Goal: Task Accomplishment & Management: Manage account settings

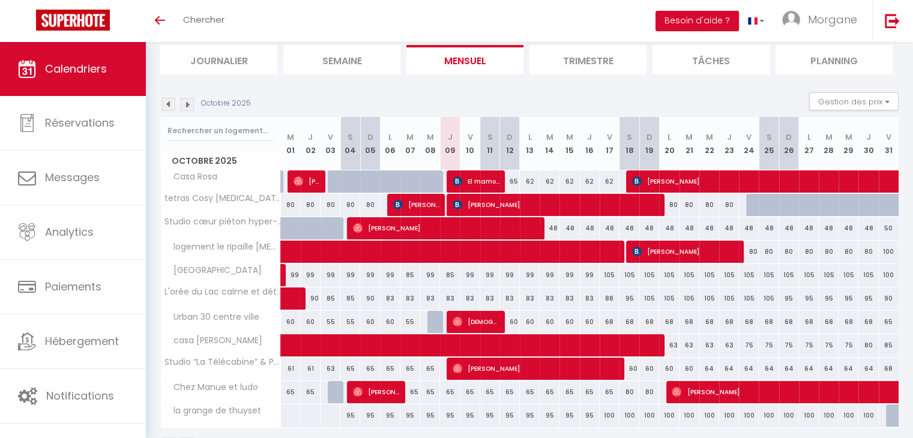
scroll to position [118, 0]
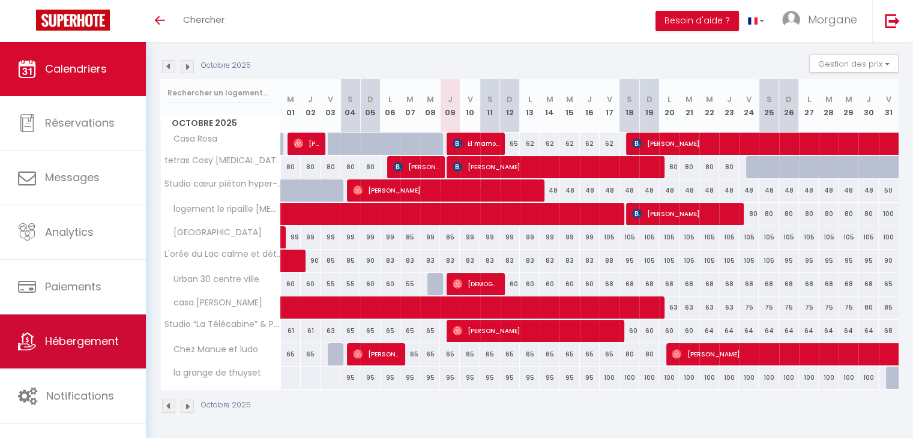
click at [98, 334] on span "Hébergement" at bounding box center [82, 341] width 74 height 15
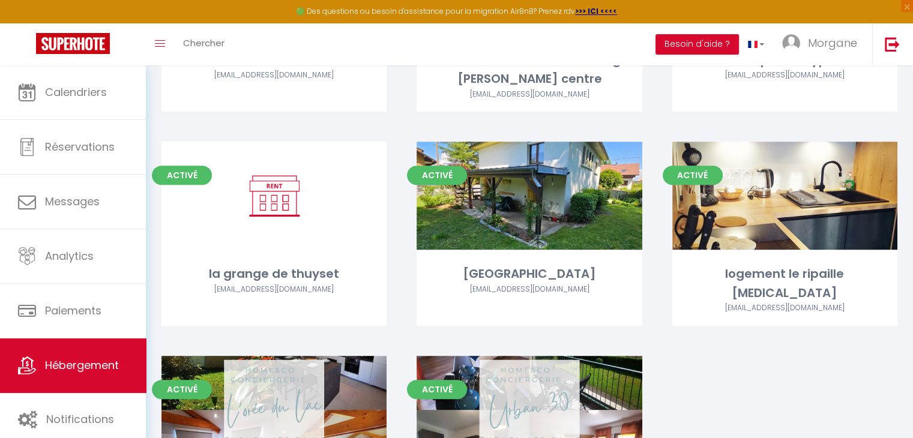
scroll to position [538, 0]
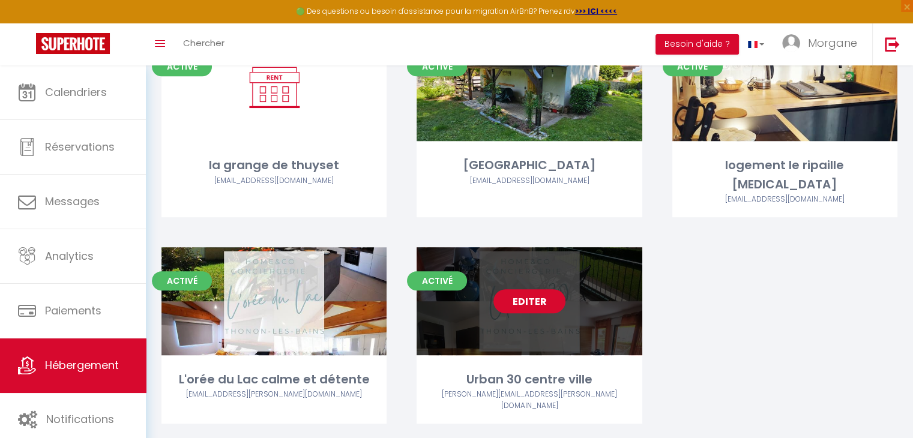
click at [544, 289] on link "Editer" at bounding box center [530, 301] width 72 height 24
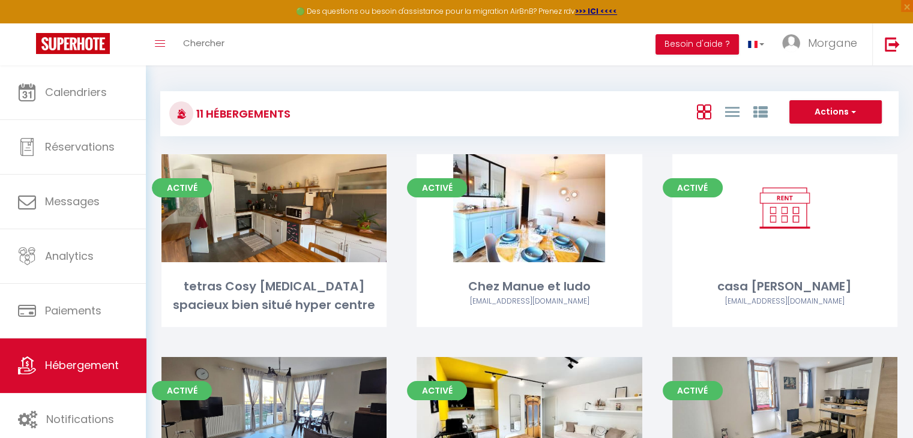
select select "3"
select select "2"
select select "1"
select select
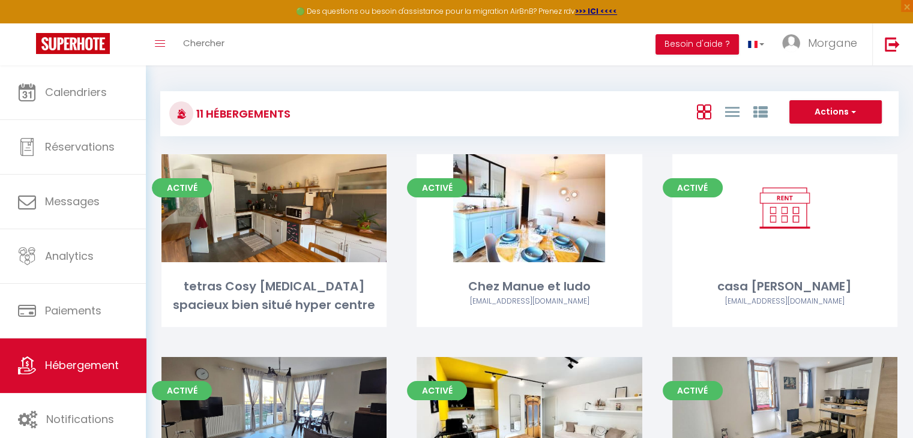
select select "28"
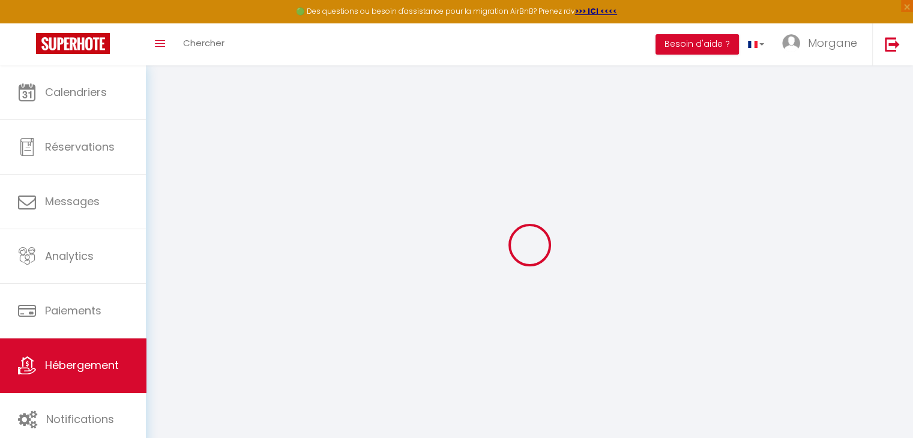
select select
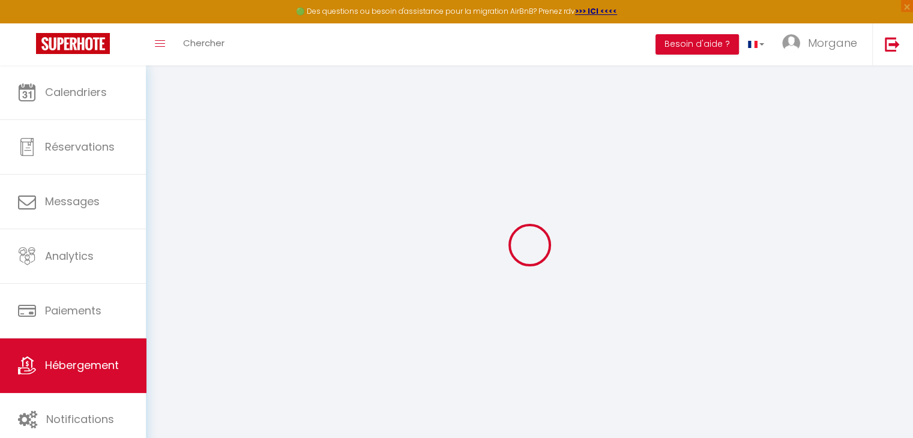
select select
checkbox input "false"
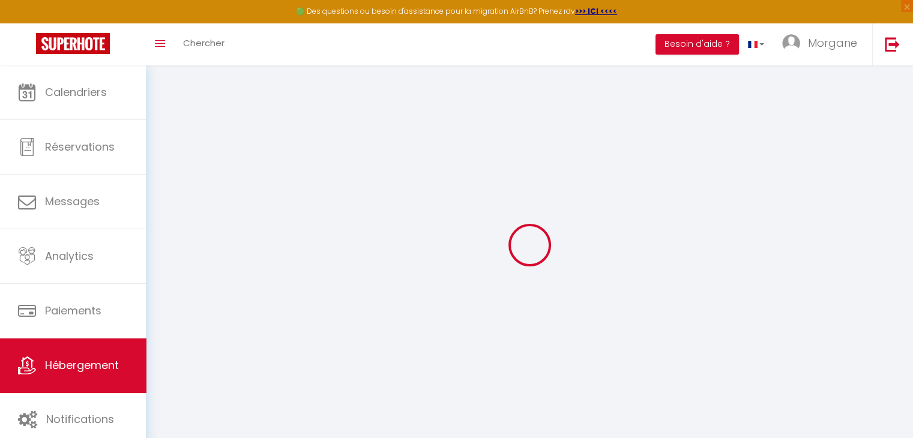
select select
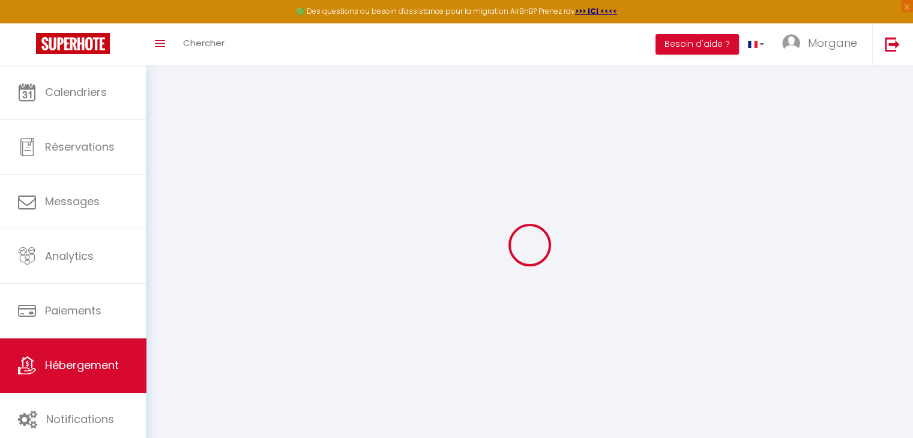
select select
checkbox input "false"
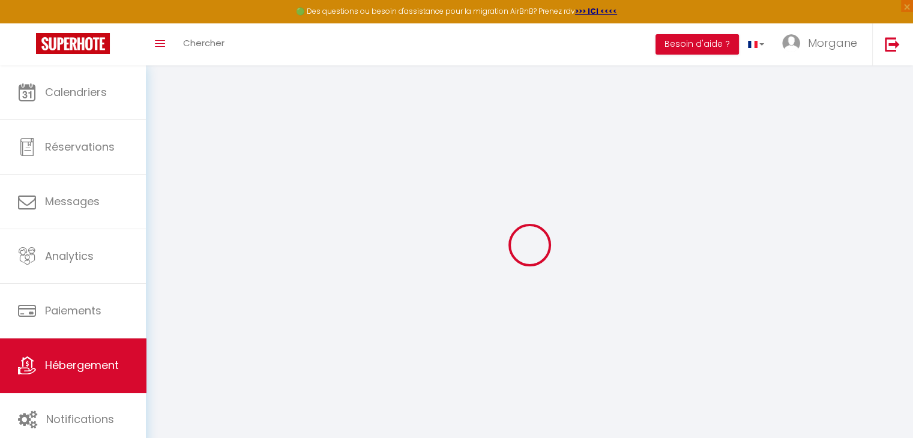
checkbox input "false"
select select
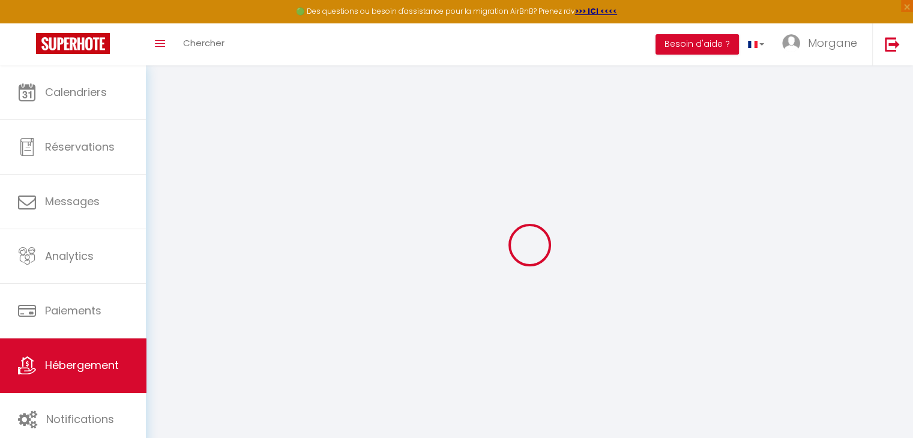
select select
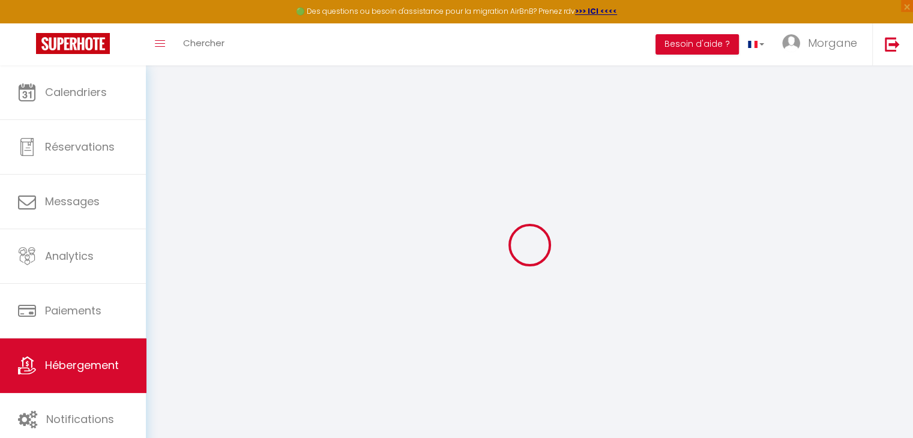
checkbox input "false"
select select
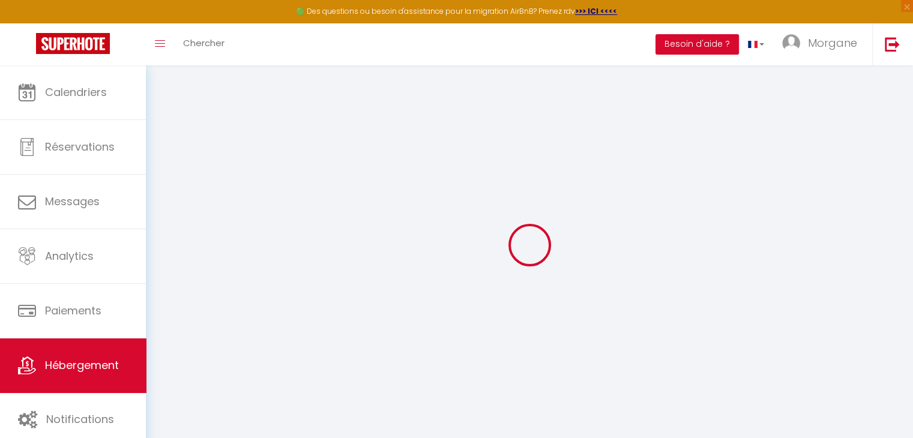
select select
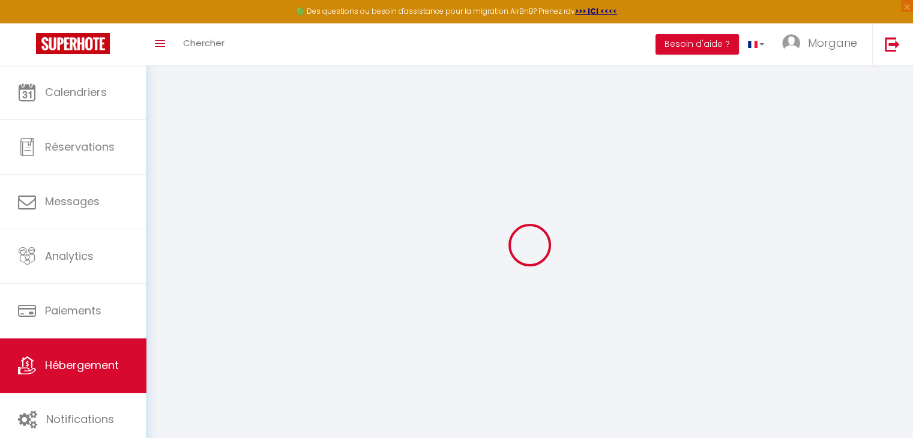
select select
checkbox input "false"
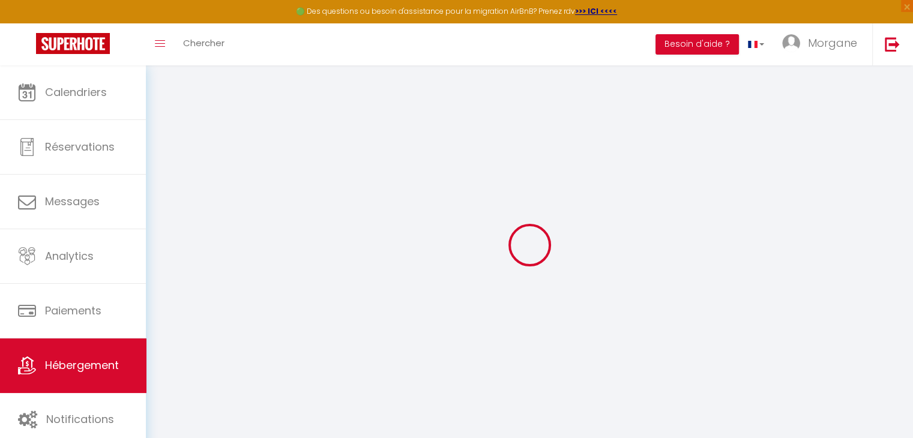
checkbox input "false"
select select
type input "Urban 30 centre ville"
type input "[PERSON_NAME]"
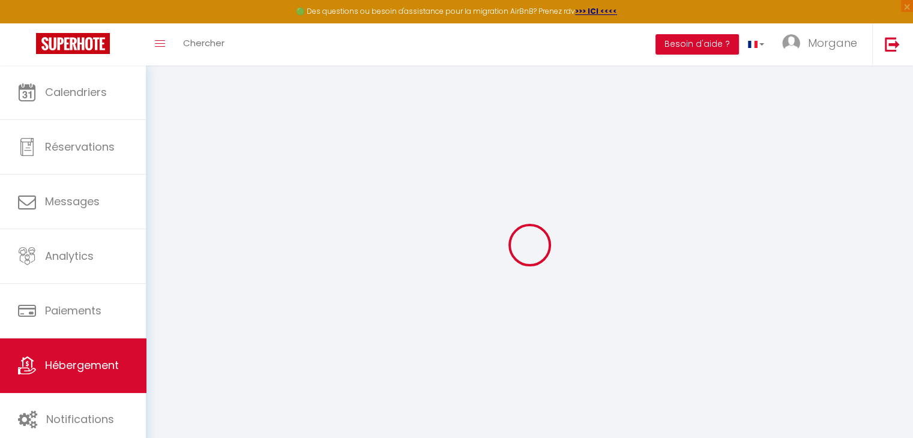
type input "[PERSON_NAME]"
select select "2"
type input "90"
type input "40"
type input "5"
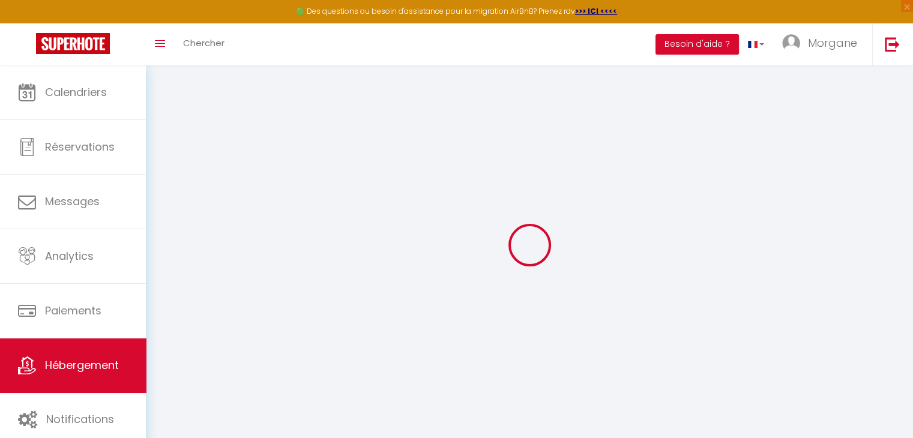
type input "0"
select select
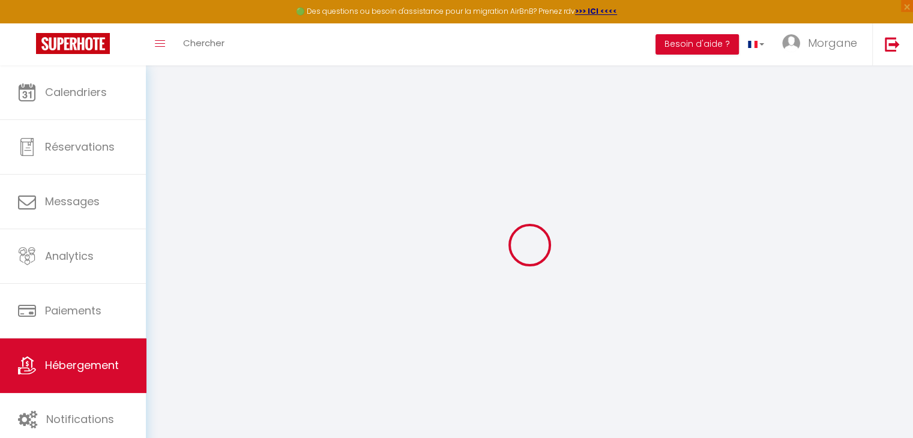
select select
type input "[STREET_ADDRESS][PERSON_NAME]"
type input "74200"
type input "[GEOGRAPHIC_DATA]"
type input "[EMAIL_ADDRESS][DOMAIN_NAME]"
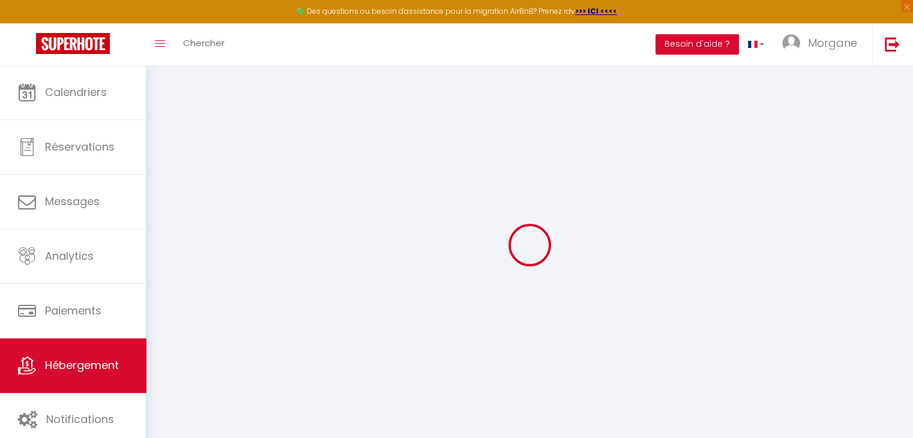
select select
checkbox input "false"
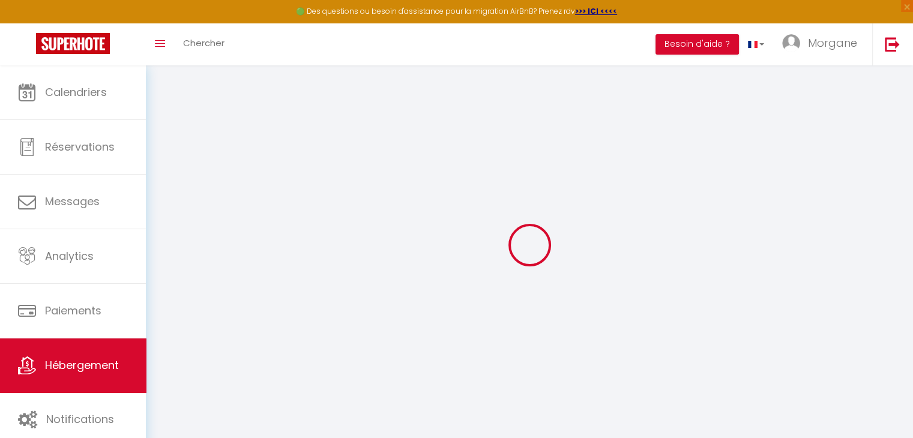
radio input "true"
type input "70"
type input "0"
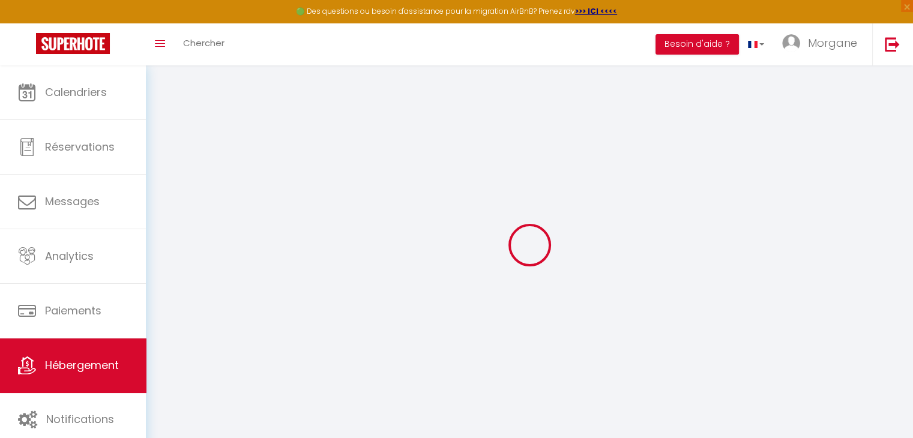
select select
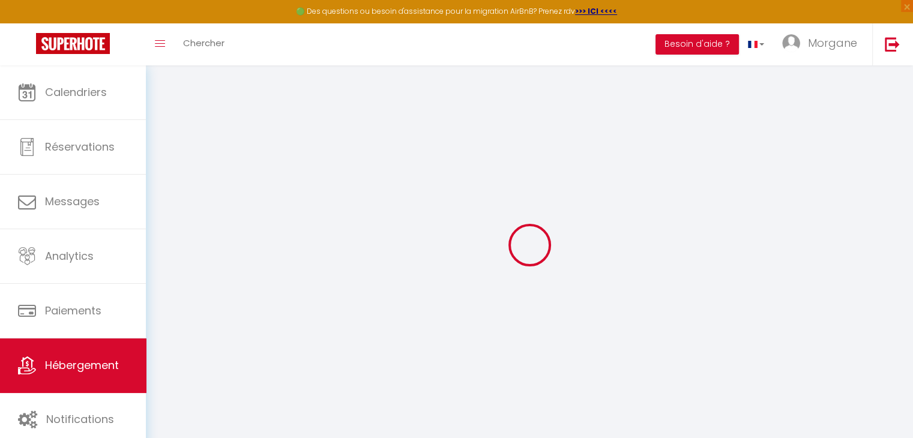
select select
checkbox input "false"
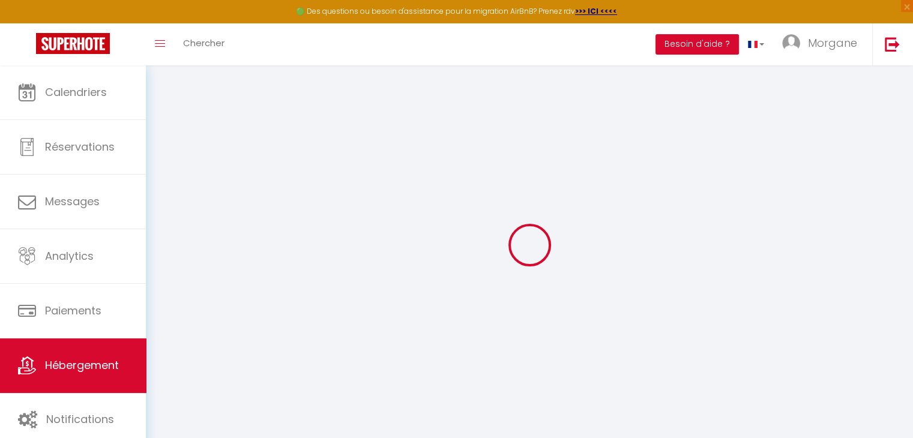
select select
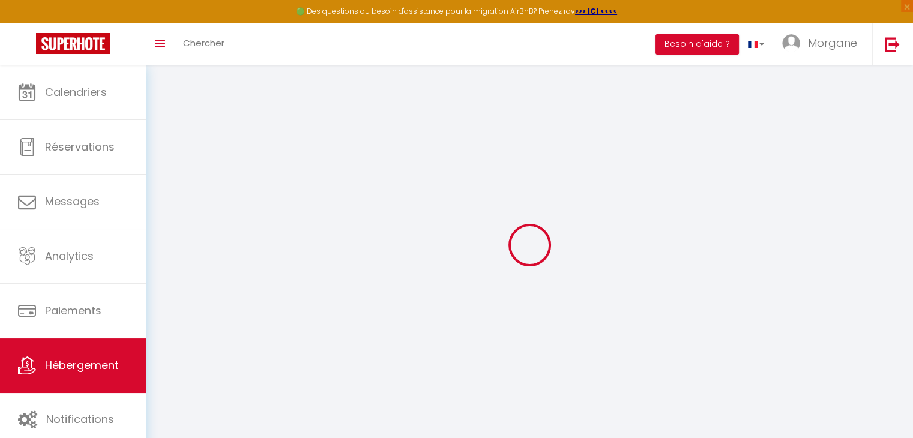
select select
checkbox input "false"
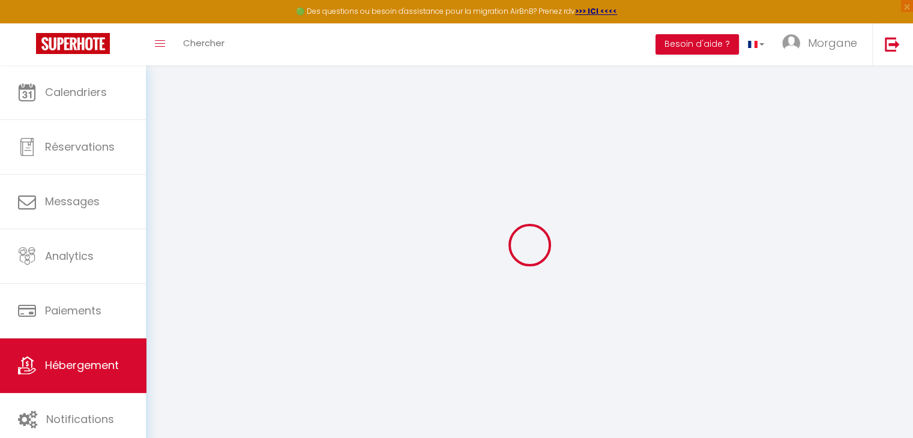
select select
checkbox input "false"
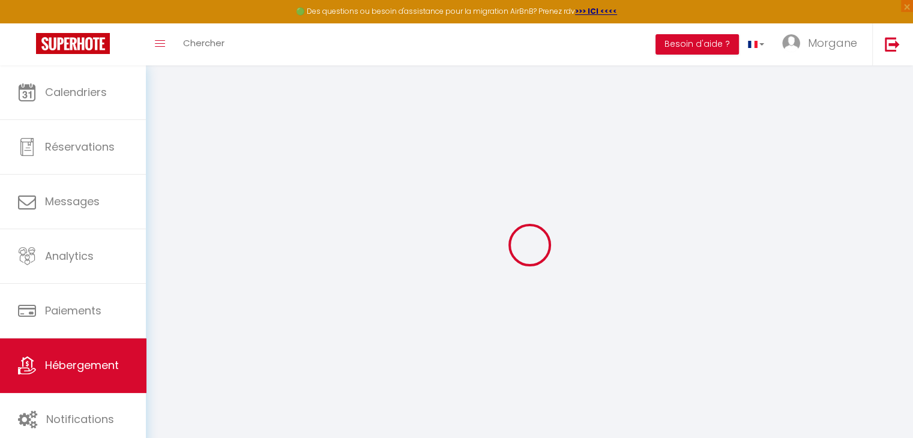
select select
checkbox input "false"
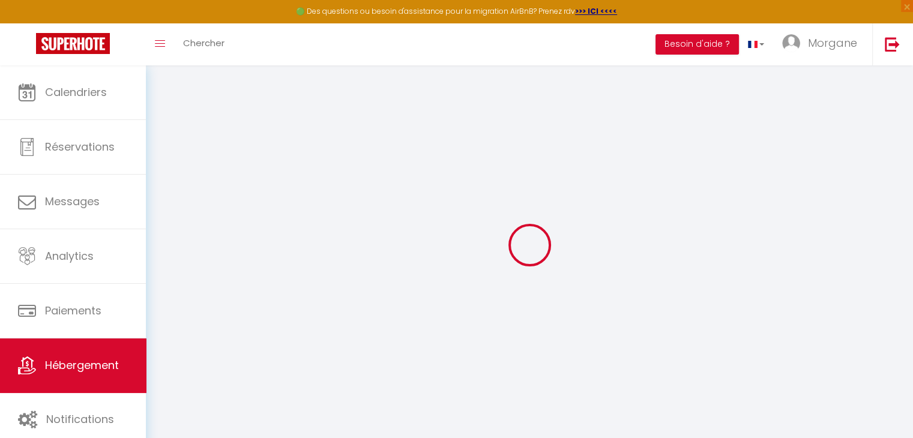
select select "16:00"
select select
select select "10:00"
select select "30"
select select "120"
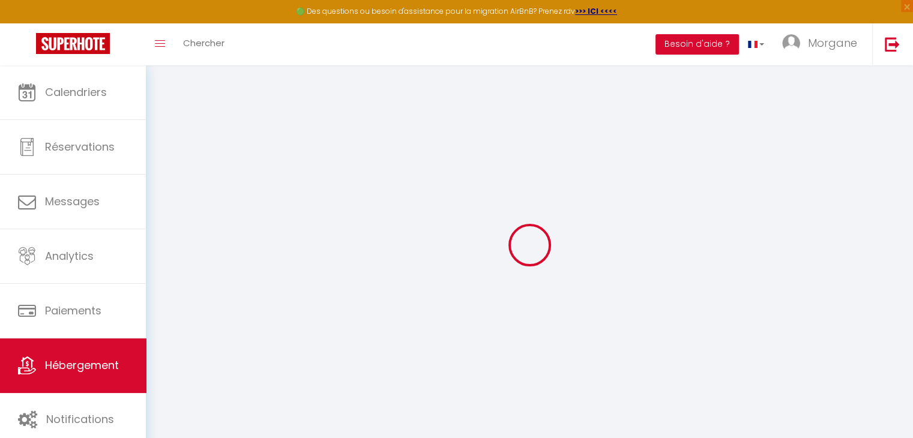
select select
checkbox input "false"
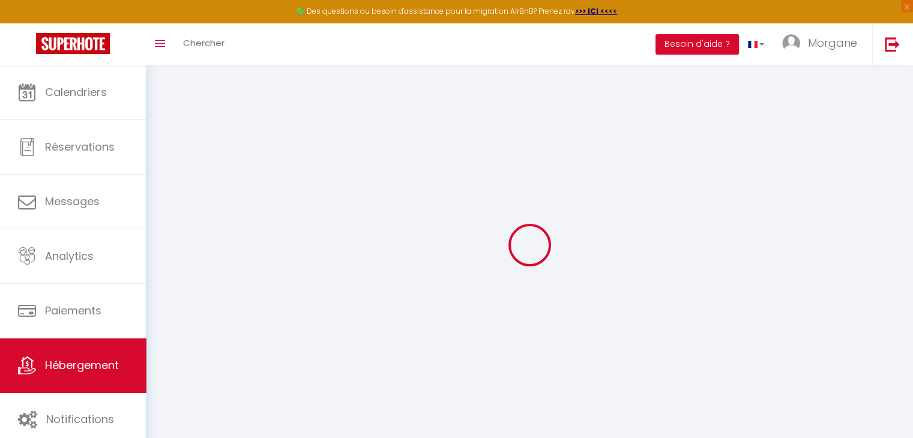
checkbox input "false"
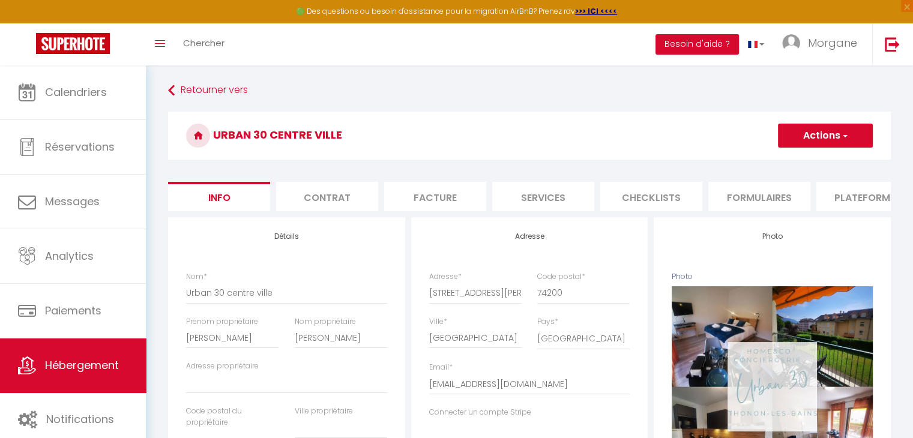
select select
checkbox input "false"
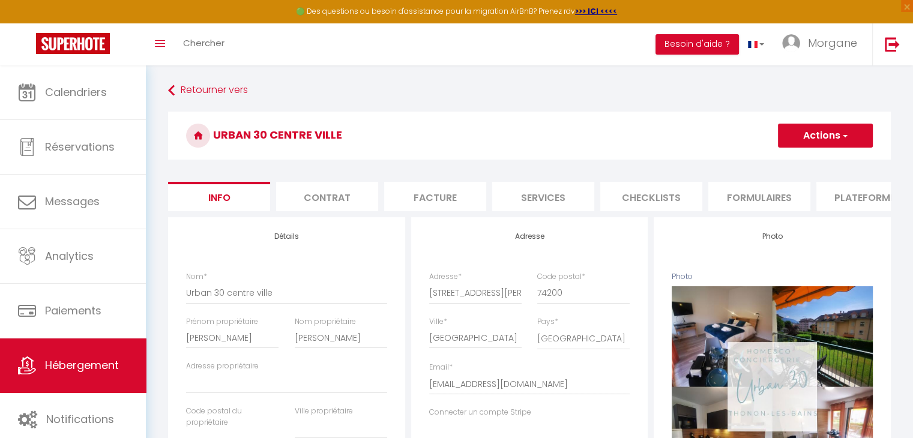
checkbox input "false"
click at [852, 200] on li "Plateformes" at bounding box center [868, 196] width 102 height 29
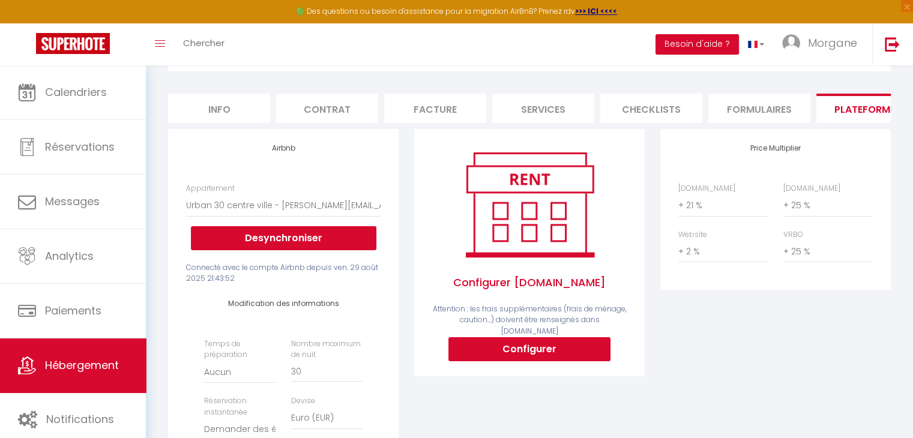
scroll to position [113, 0]
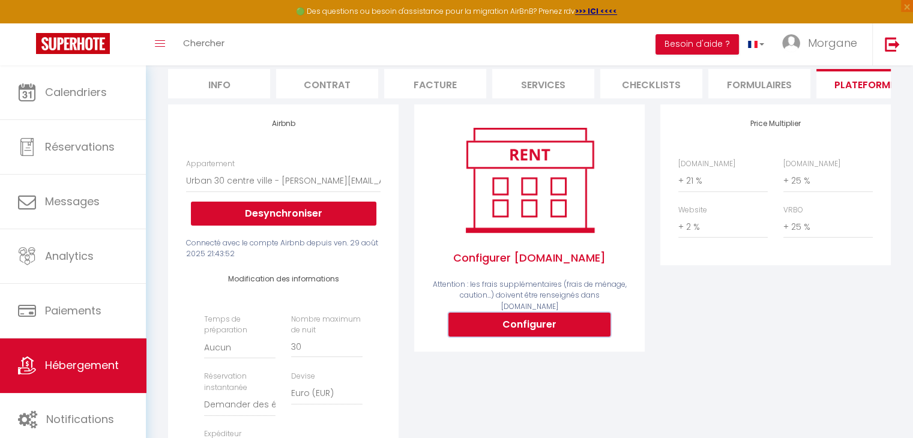
click at [548, 327] on button "Configurer" at bounding box center [530, 325] width 162 height 24
select select
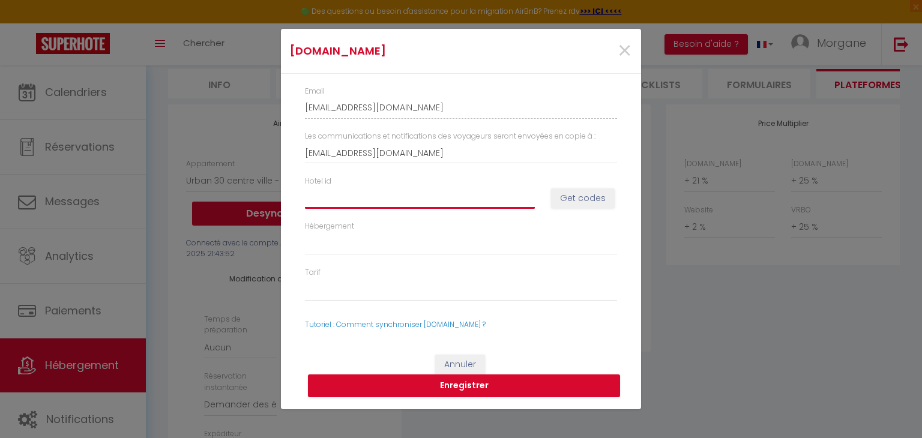
click at [386, 199] on input "Hotel id" at bounding box center [420, 198] width 230 height 22
type input "1"
select select
type input "14"
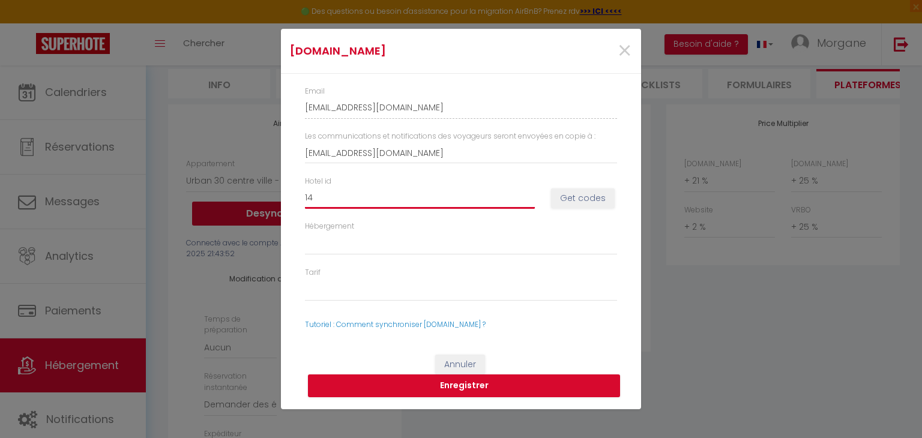
select select
type input "148"
select select
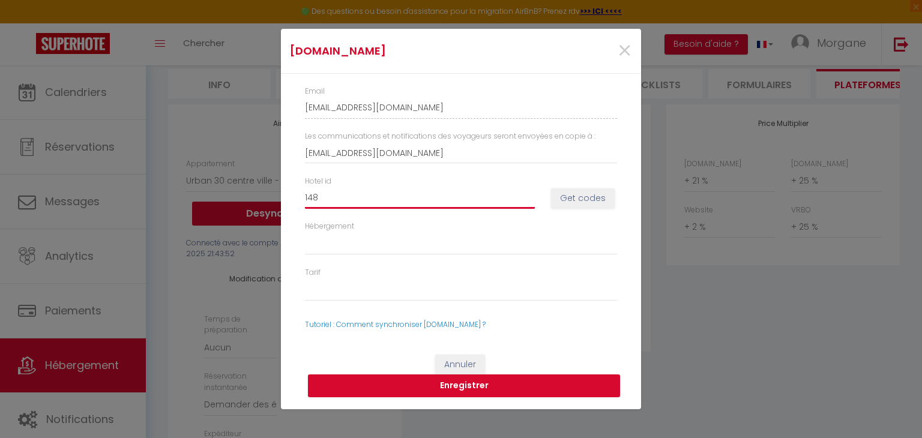
type input "1486"
select select
type input "14860"
select select
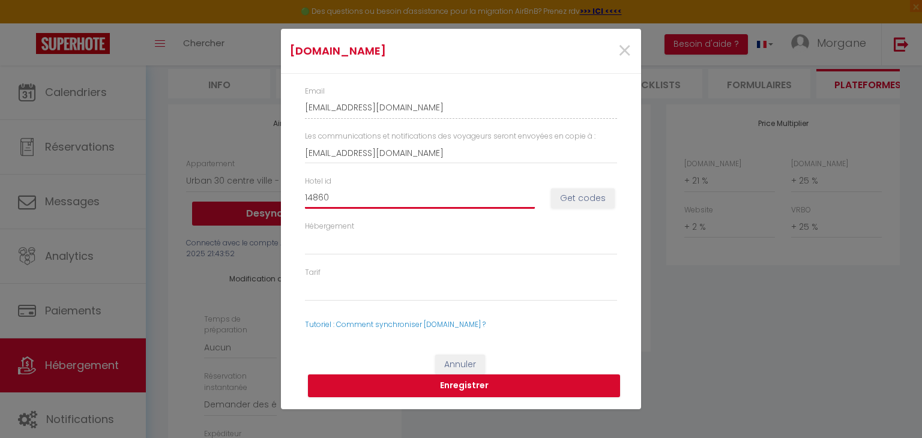
select select
type input "148604"
select select
type input "1486040"
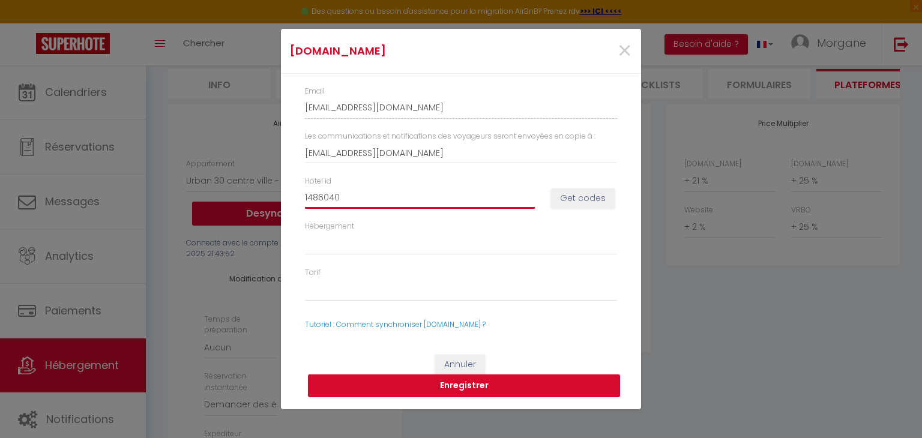
select select
type input "14860401"
select select
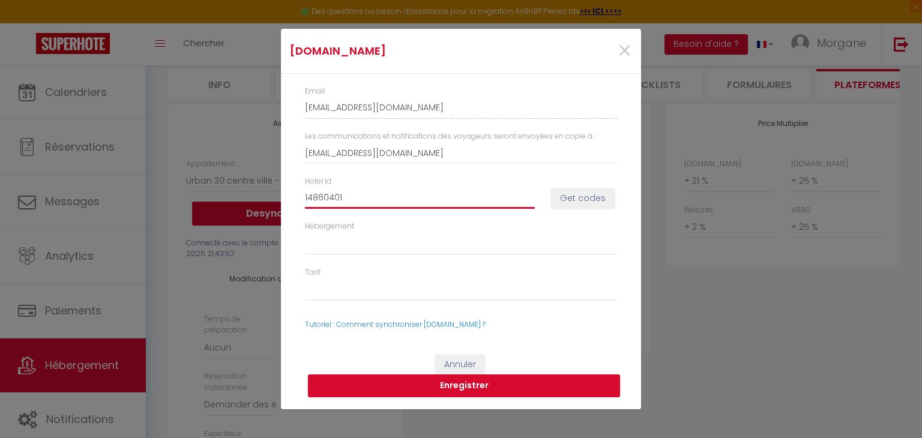
type input "14860401"
click at [574, 201] on button "Get codes" at bounding box center [583, 199] width 64 height 20
select select
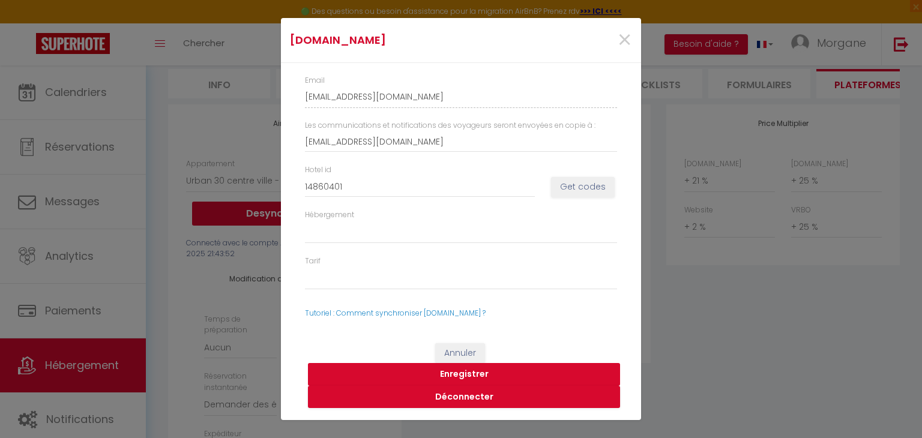
click at [471, 372] on button "Enregistrer" at bounding box center [464, 374] width 312 height 23
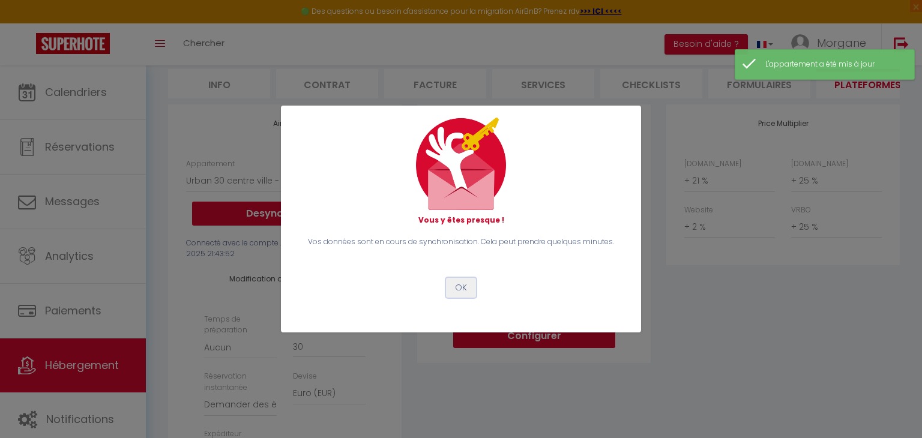
click at [458, 284] on button "OK" at bounding box center [461, 288] width 30 height 20
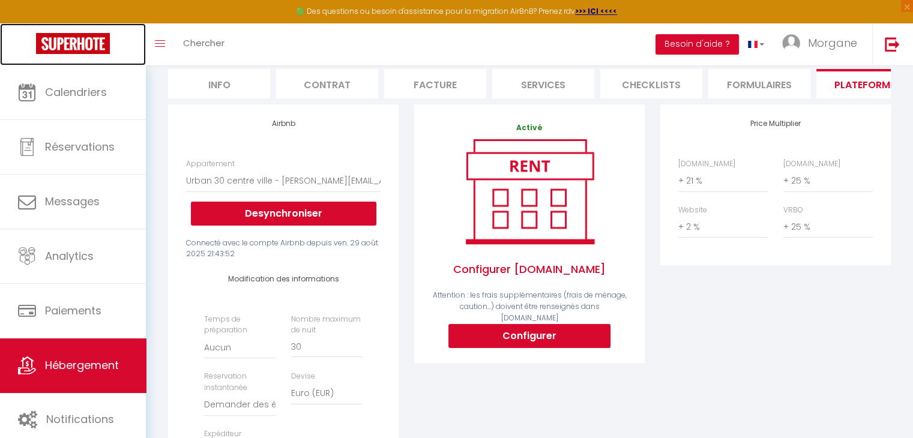
click at [97, 41] on img at bounding box center [73, 43] width 74 height 21
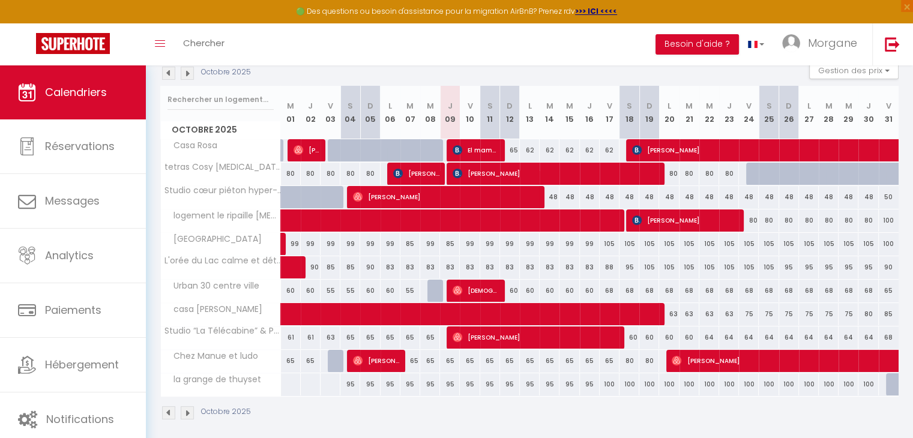
scroll to position [141, 0]
